Goal: Navigation & Orientation: Go to known website

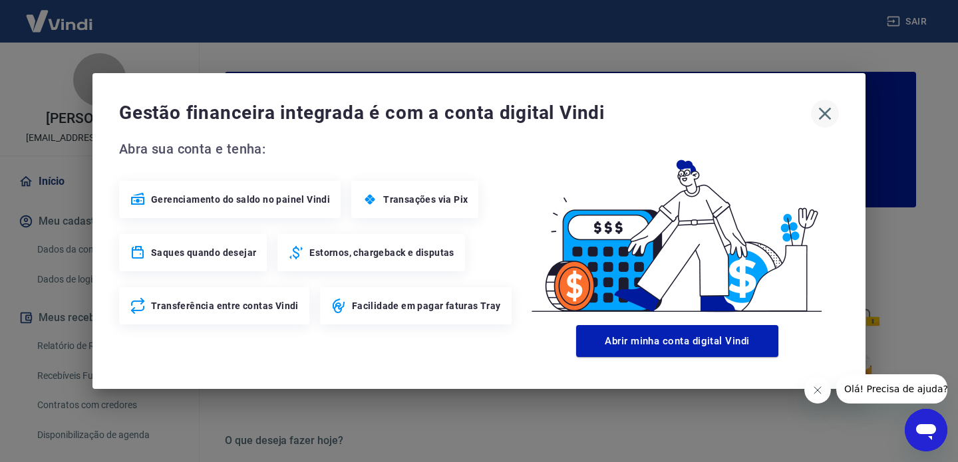
click at [829, 109] on icon "button" at bounding box center [825, 114] width 13 height 13
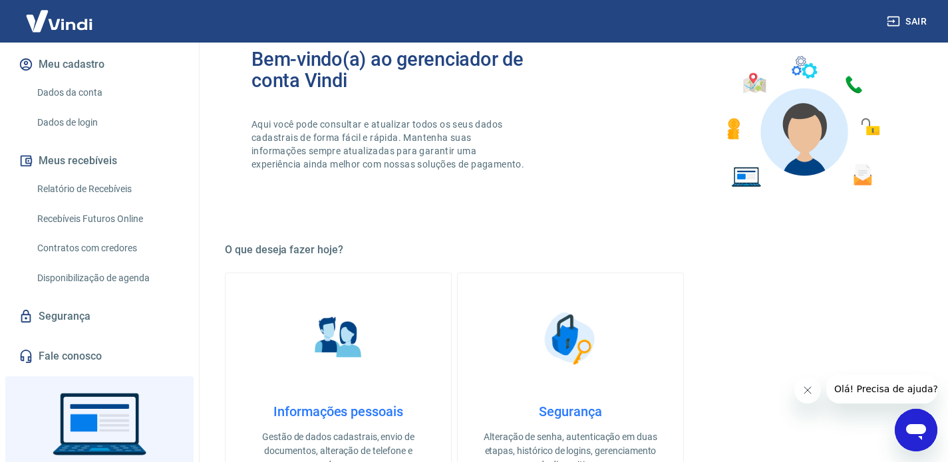
scroll to position [241, 0]
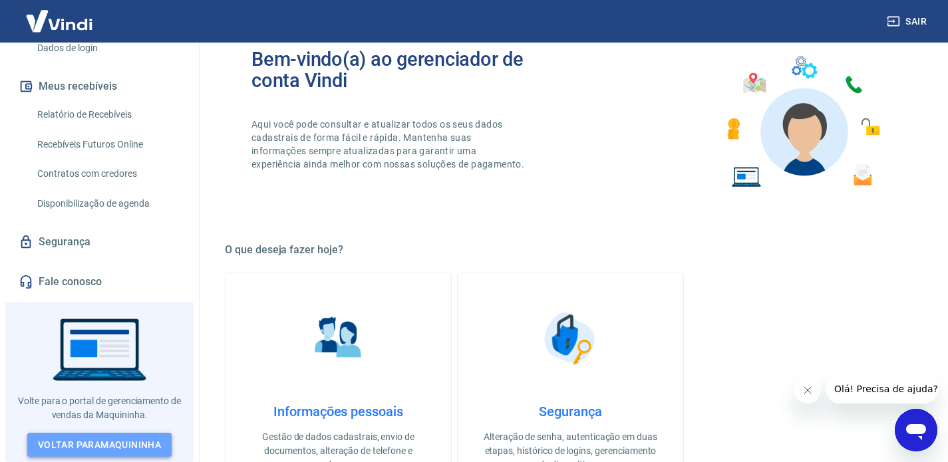
click at [106, 446] on link "Voltar para Maquininha" at bounding box center [99, 445] width 144 height 25
